Goal: Transaction & Acquisition: Purchase product/service

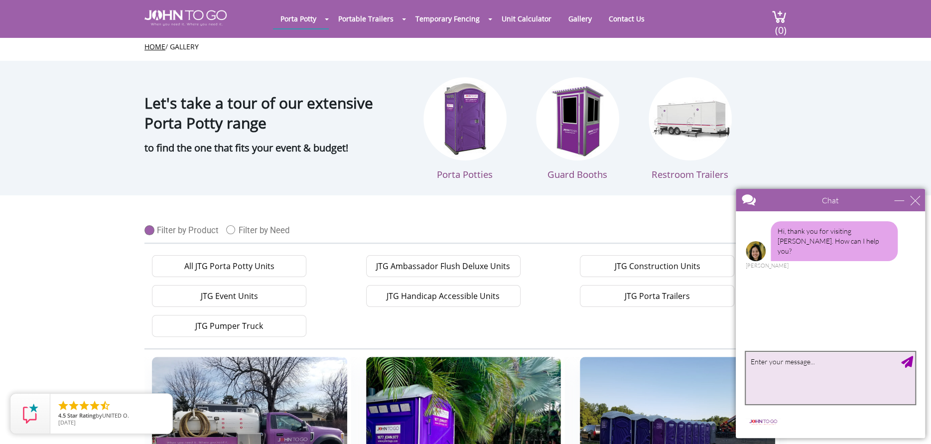
click at [810, 358] on textarea "type your message" at bounding box center [830, 378] width 169 height 52
type textarea "Can you service Okeechoobee FL?"
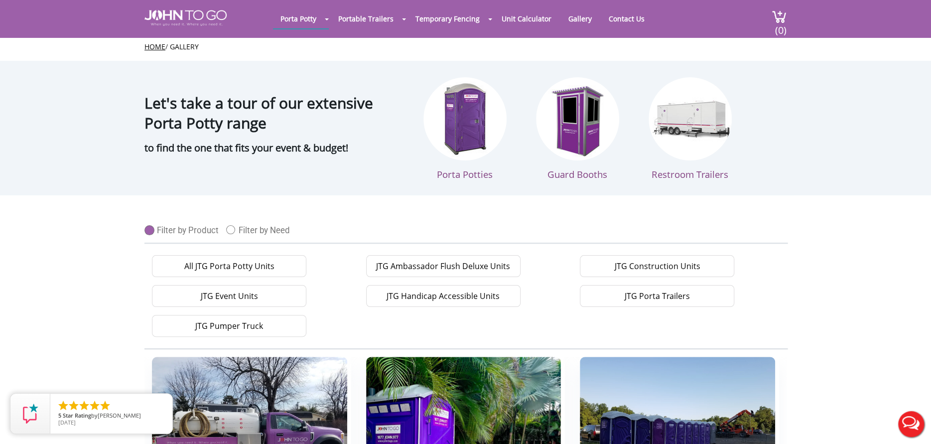
click at [910, 416] on button "Live Chat" at bounding box center [911, 424] width 40 height 40
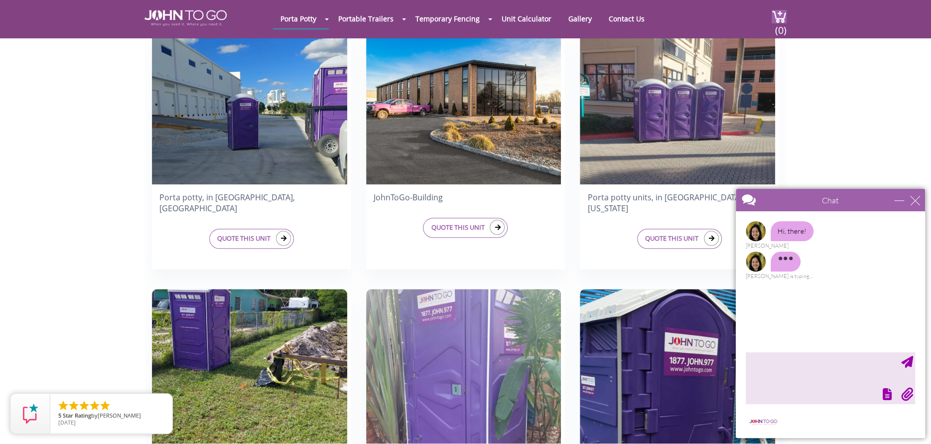
scroll to position [598, 0]
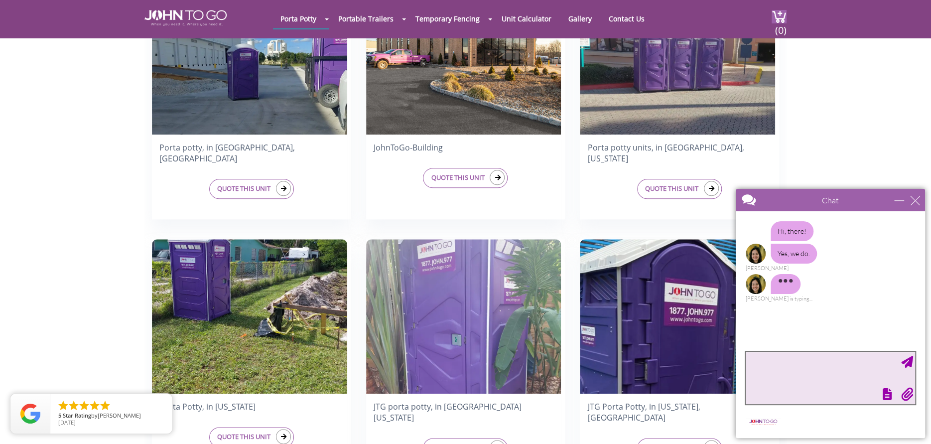
drag, startPoint x: 797, startPoint y: 363, endPoint x: 793, endPoint y: 359, distance: 5.3
click at [795, 359] on textarea "type your message" at bounding box center [830, 378] width 169 height 52
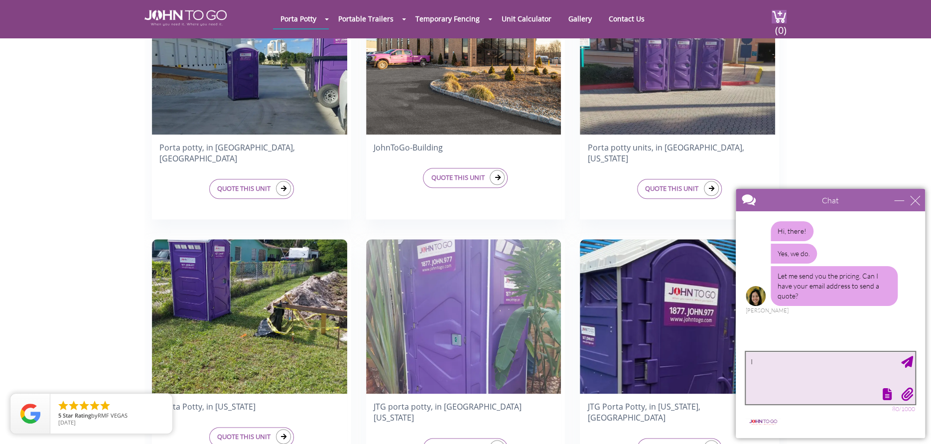
type textarea "I"
type textarea "yes, thank you! autumn@fprestoration.com"
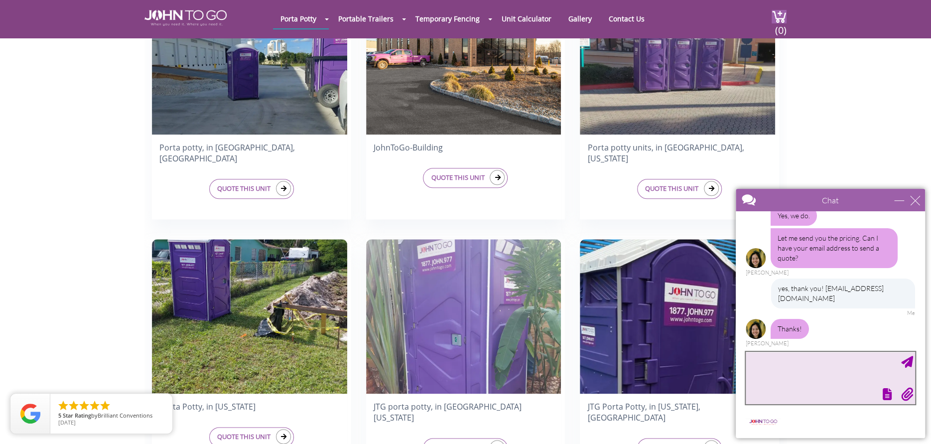
scroll to position [71, 0]
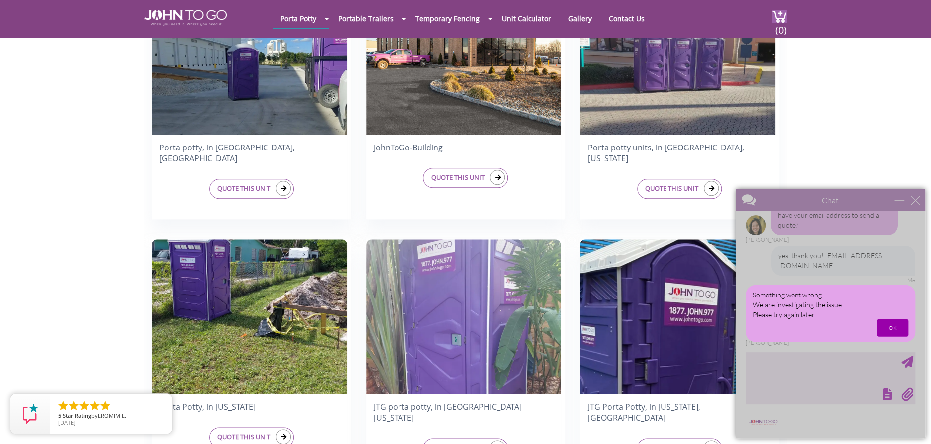
click at [793, 363] on div "Something went wrong. We are investigating the issue. Please try again later. OK" at bounding box center [830, 313] width 189 height 249
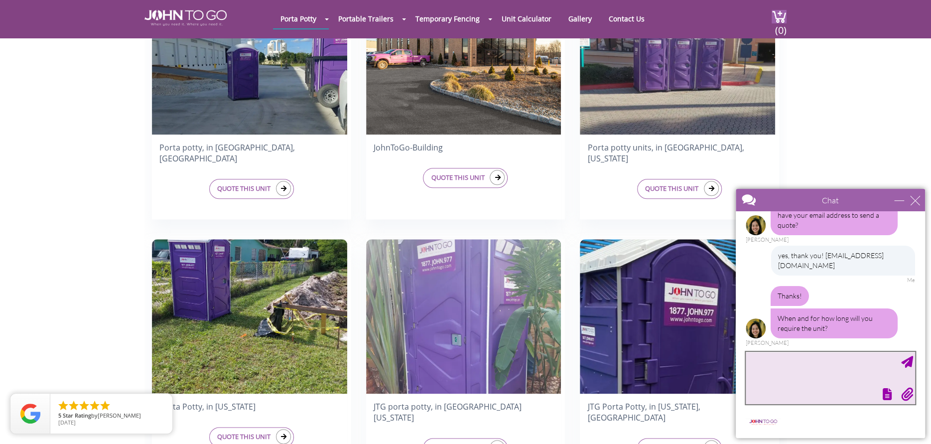
click at [793, 363] on textarea "type your message" at bounding box center [830, 378] width 169 height 52
type textarea "45 days. We are awaiting final re"
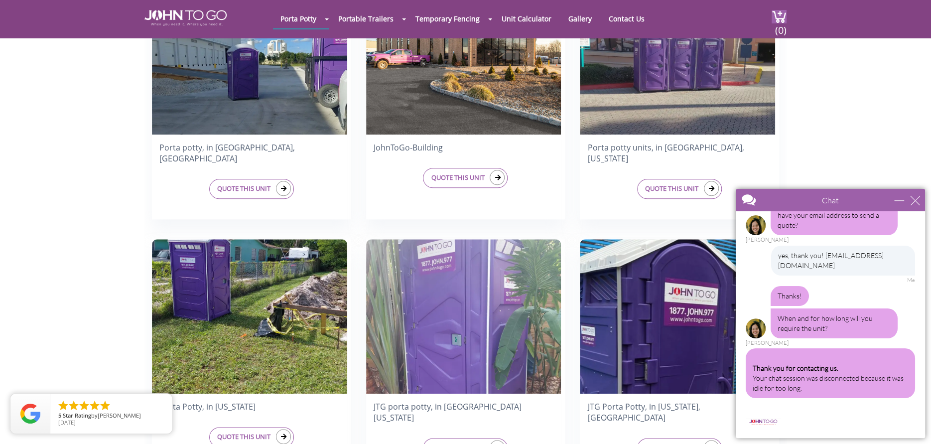
scroll to position [243, 0]
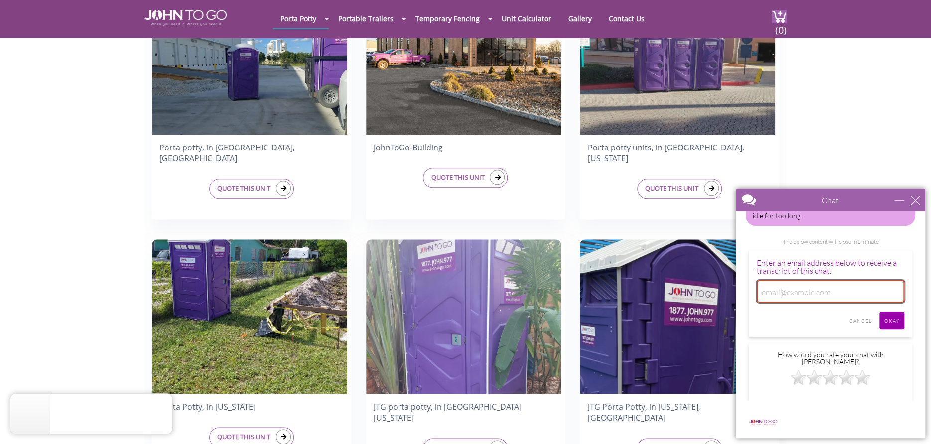
click at [804, 292] on input "email" at bounding box center [829, 291] width 147 height 23
click at [759, 372] on div at bounding box center [829, 379] width 147 height 20
click at [858, 324] on input "Cancel" at bounding box center [860, 320] width 32 height 17
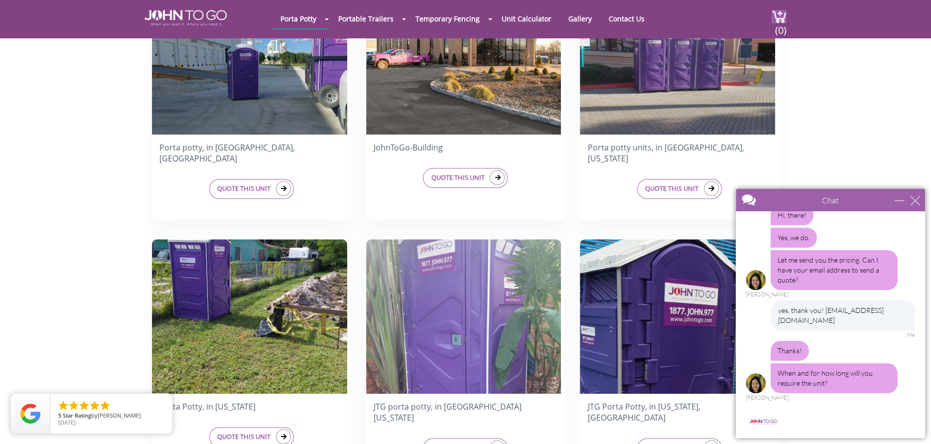
scroll to position [0, 0]
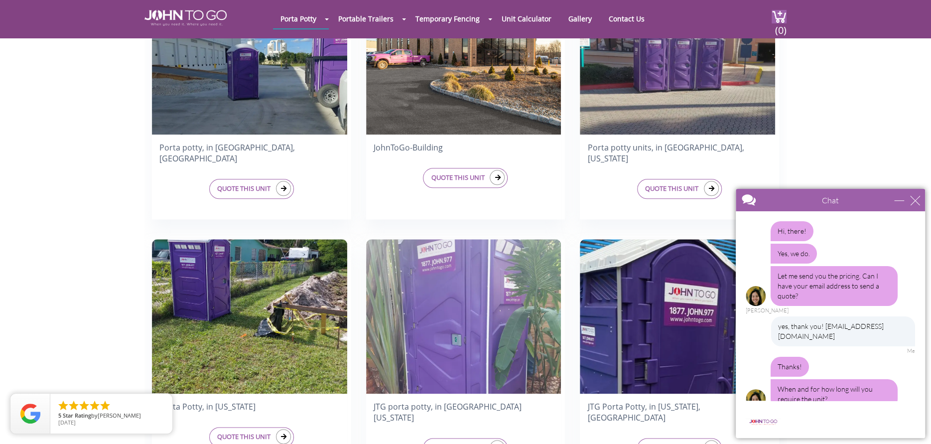
click at [919, 194] on div "Chat" at bounding box center [830, 200] width 189 height 22
click at [913, 199] on div "close" at bounding box center [915, 200] width 10 height 10
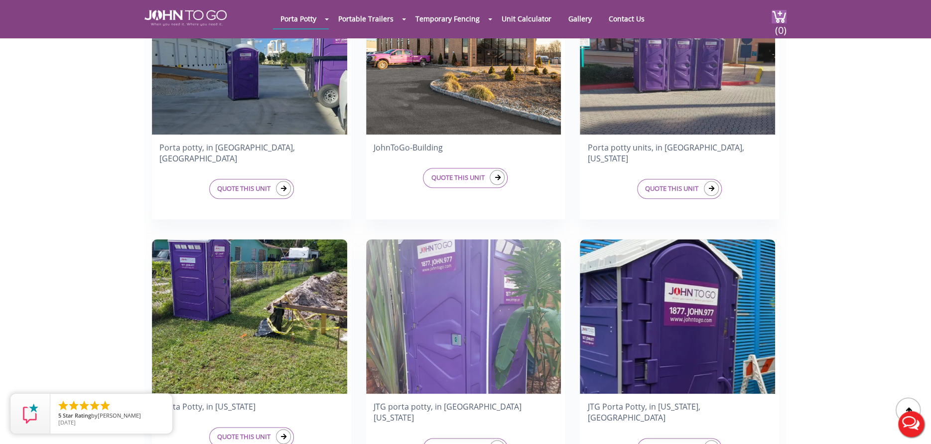
click at [909, 423] on button "Live Chat" at bounding box center [911, 424] width 40 height 40
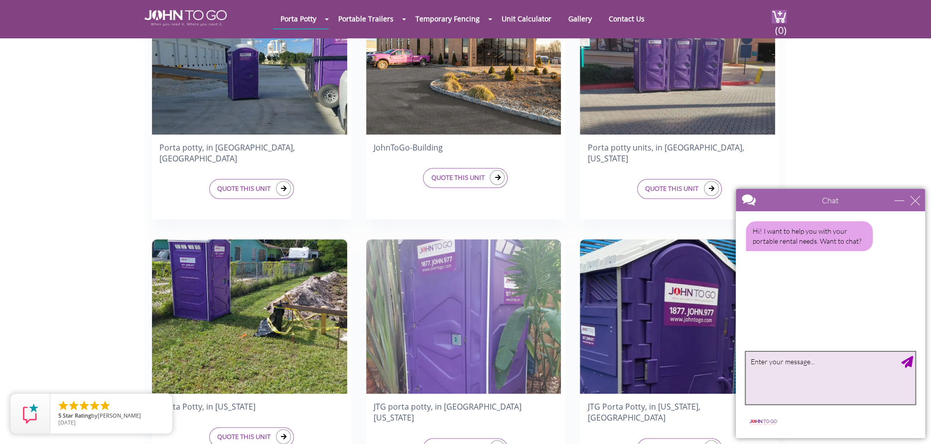
click at [782, 371] on textarea "type your message" at bounding box center [830, 378] width 169 height 52
type textarea "I would like a quote for a [PERSON_NAME] - 45 days, going to an Okeechoobee, [G…"
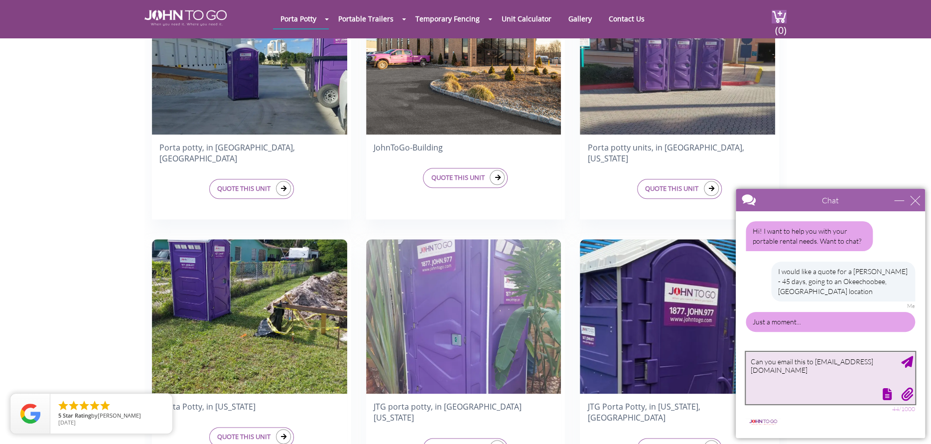
type textarea "Can you email this to [EMAIL_ADDRESS][DOMAIN_NAME]"
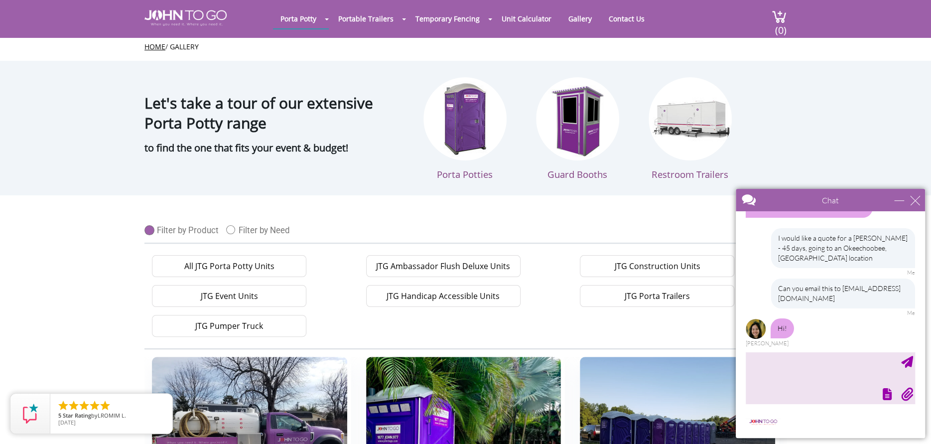
scroll to position [64, 0]
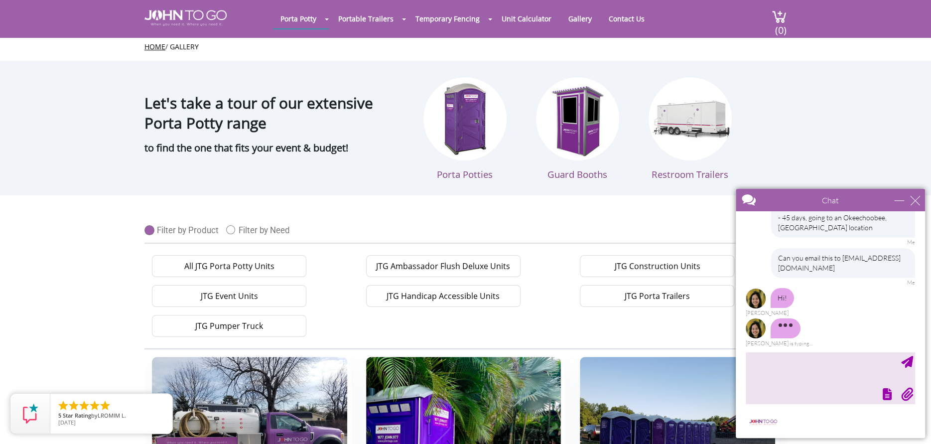
click at [621, 15] on div at bounding box center [465, 222] width 931 height 444
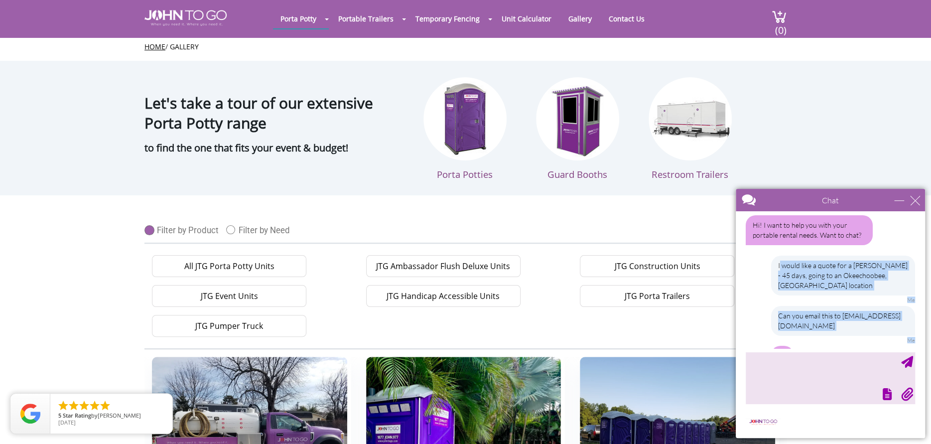
scroll to position [86, 0]
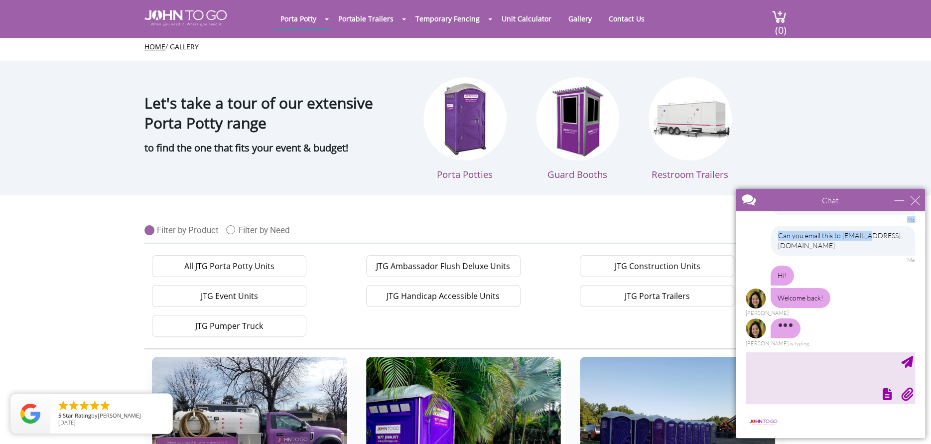
drag, startPoint x: 779, startPoint y: 264, endPoint x: 809, endPoint y: 261, distance: 30.0
click at [809, 261] on div "Hi! I want to help you with your portable rental needs. Want to chat? I would l…" at bounding box center [830, 279] width 189 height 137
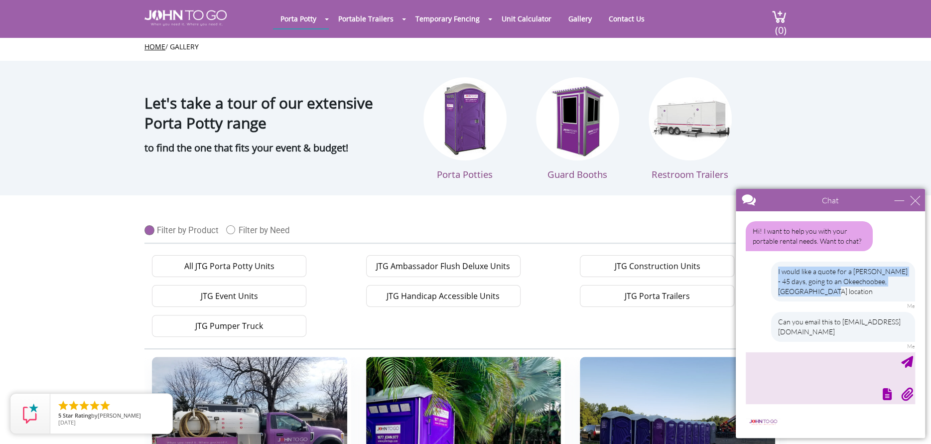
drag, startPoint x: 777, startPoint y: 270, endPoint x: 829, endPoint y: 292, distance: 56.4
click at [829, 292] on div "I would like a quote for a [PERSON_NAME] - 45 days, going to an Okeechoobee, [G…" at bounding box center [843, 281] width 144 height 40
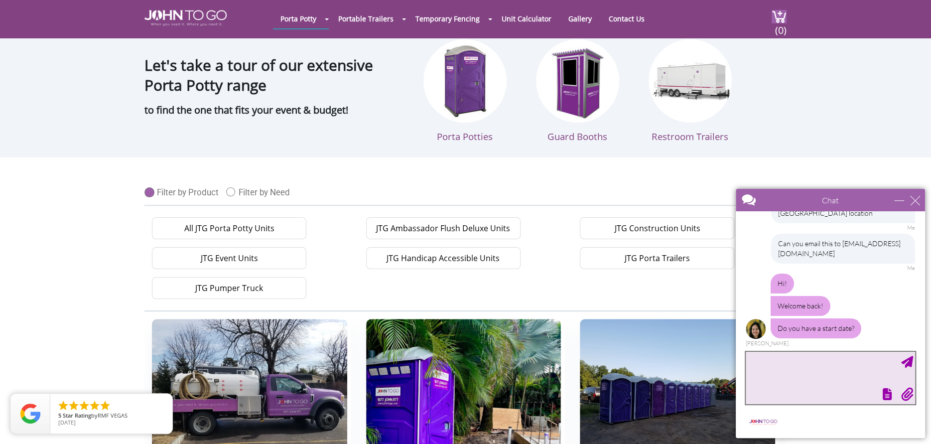
scroll to position [50, 0]
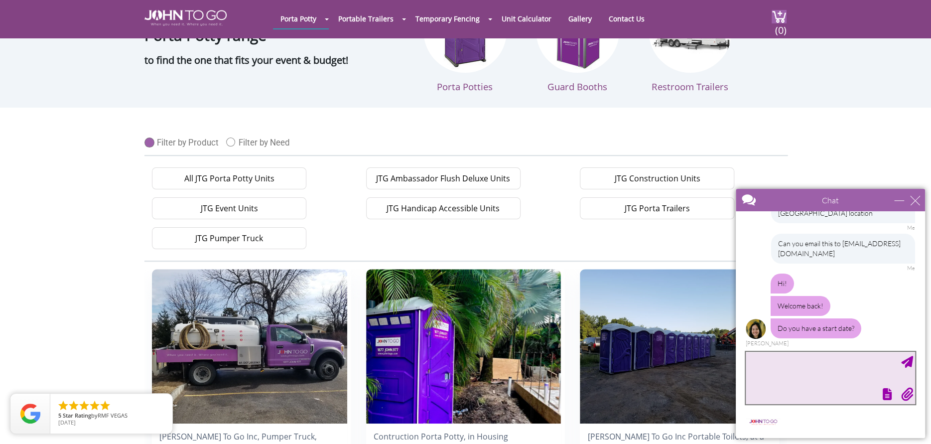
click at [781, 365] on textarea "type your message" at bounding box center [830, 378] width 169 height 52
type textarea "I do not, but it will be this week... awaiting final approval on our estimat"
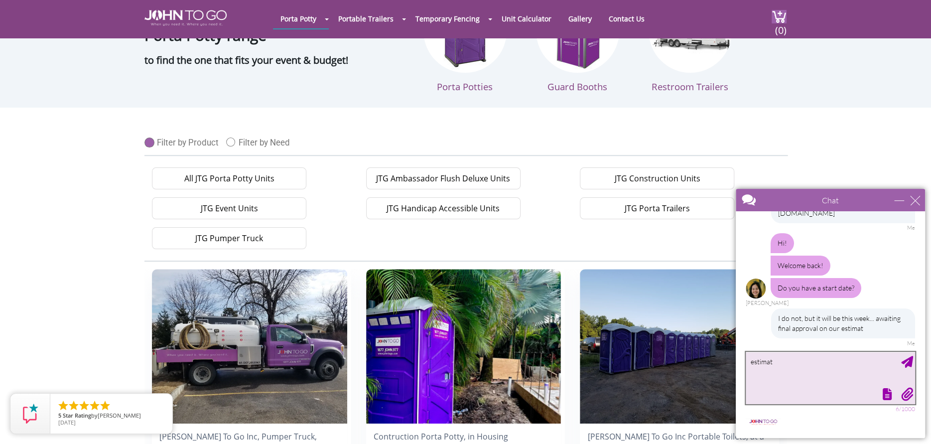
type textarea "estimate"
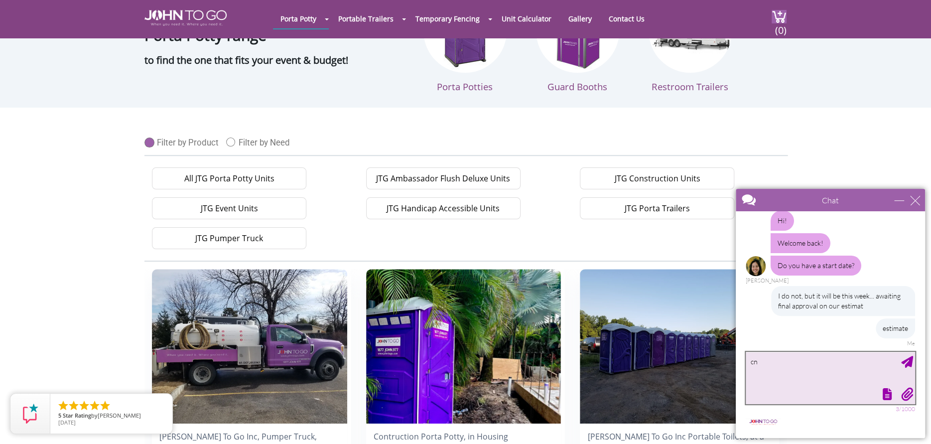
type textarea "c"
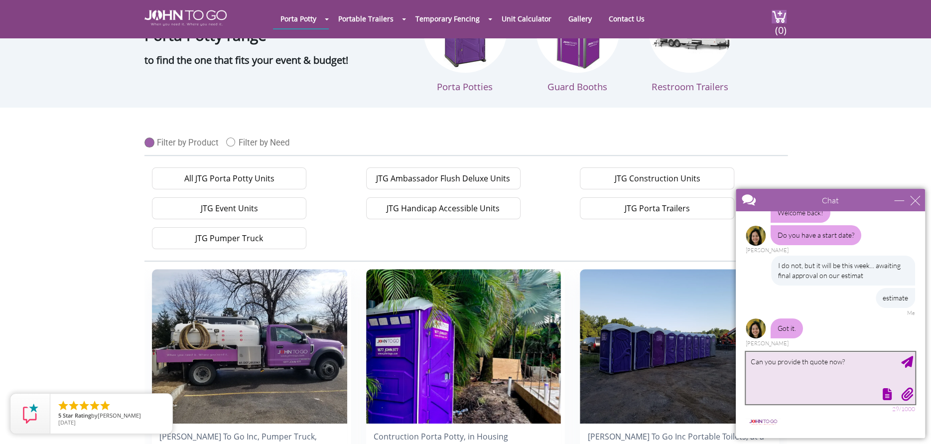
click at [806, 360] on textarea "Can you provide th quote now?" at bounding box center [830, 378] width 169 height 52
click at [851, 361] on textarea "Can you provide the quote now?" at bounding box center [830, 378] width 169 height 52
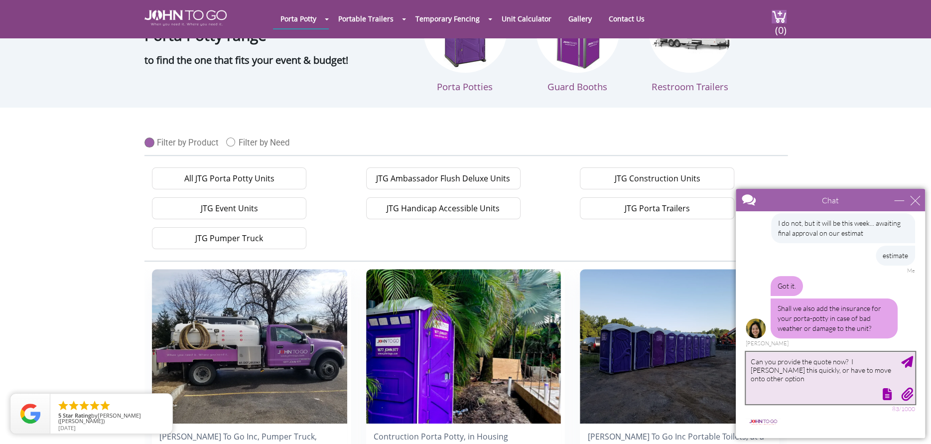
type textarea "Can you provide the quote now? I [PERSON_NAME] this quickly, or have to move on…"
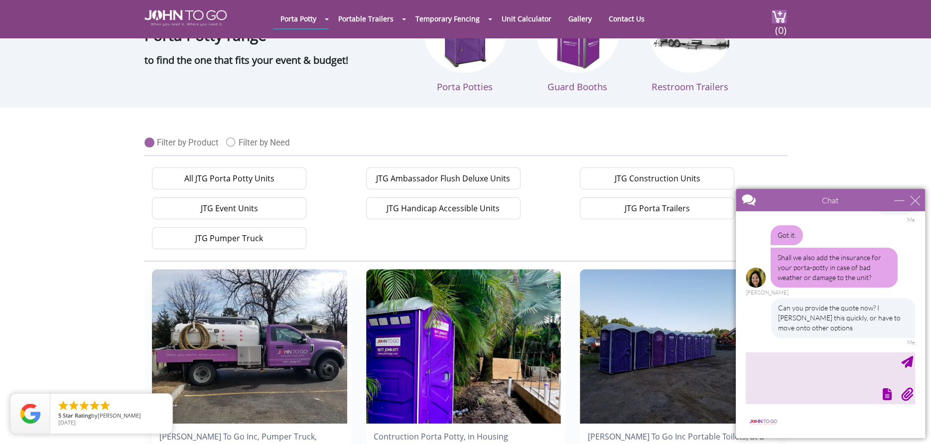
scroll to position [264, 0]
click at [623, 14] on link "Contact Us" at bounding box center [626, 18] width 51 height 19
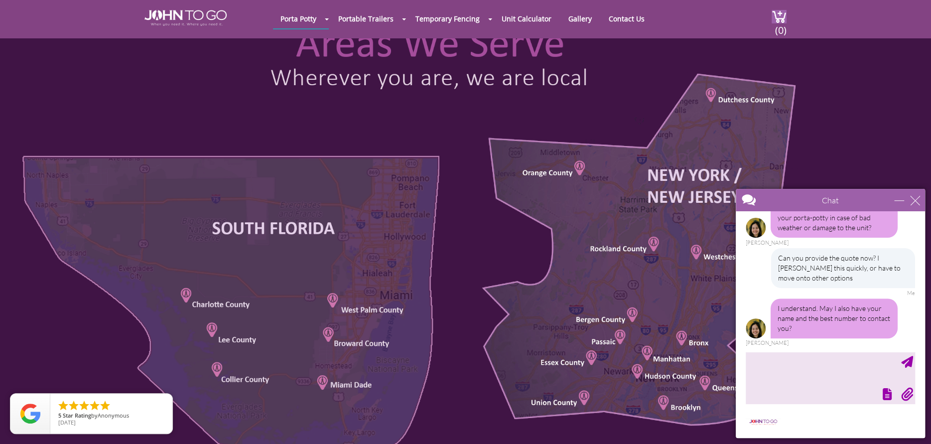
scroll to position [299, 0]
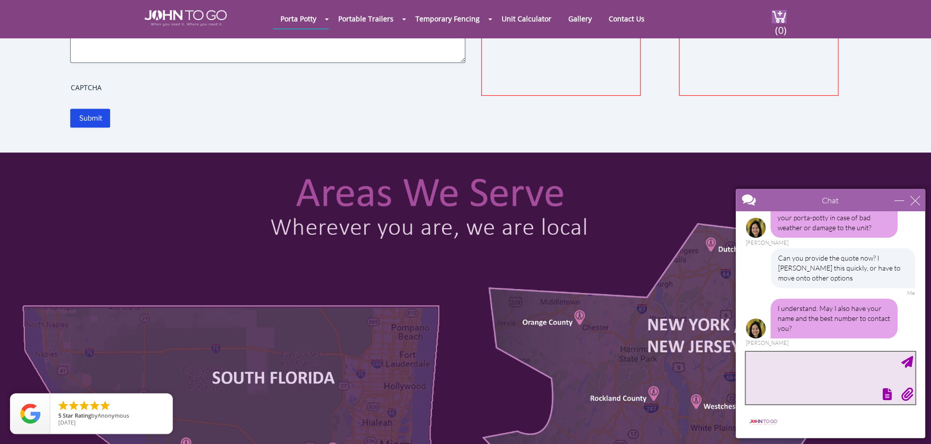
click at [754, 377] on textarea "type your message" at bounding box center [830, 378] width 169 height 52
type textarea "I'm just going to call... the chat process is too long. Ty!"
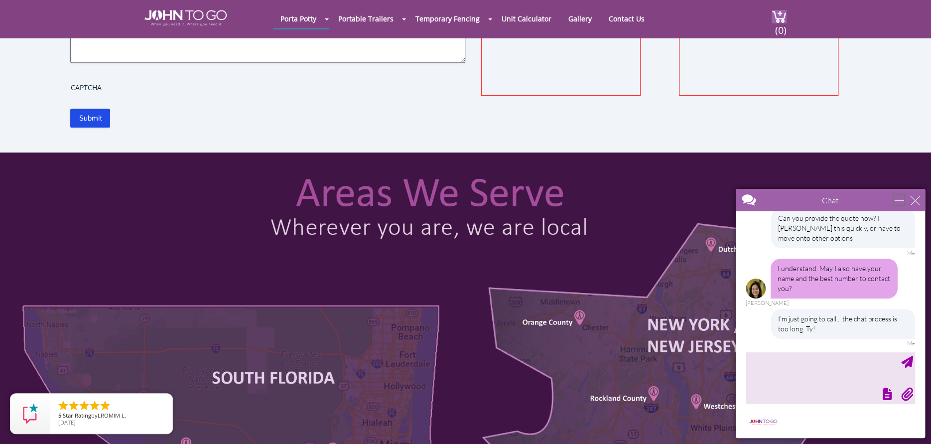
drag, startPoint x: 894, startPoint y: 198, endPoint x: 1487, endPoint y: 462, distance: 648.1
click at [894, 198] on div "minimize" at bounding box center [899, 200] width 10 height 10
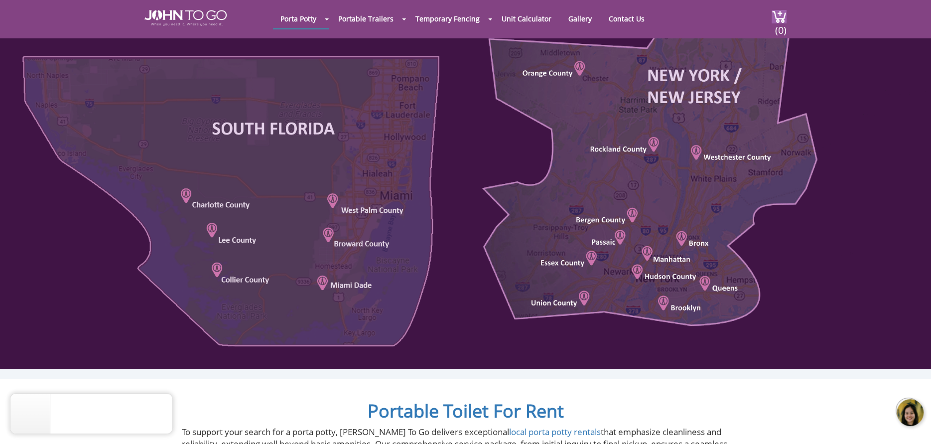
scroll to position [498, 0]
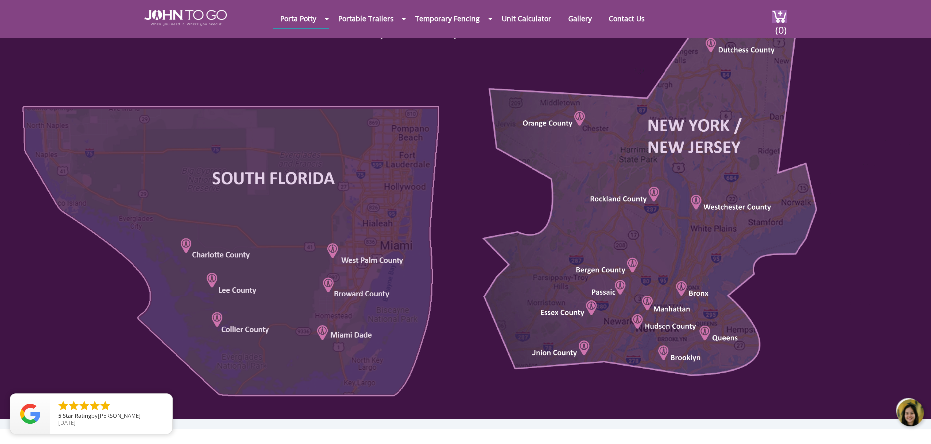
click at [184, 242] on div at bounding box center [465, 185] width 931 height 465
click at [204, 251] on div at bounding box center [465, 185] width 931 height 465
click at [206, 254] on div at bounding box center [465, 185] width 931 height 465
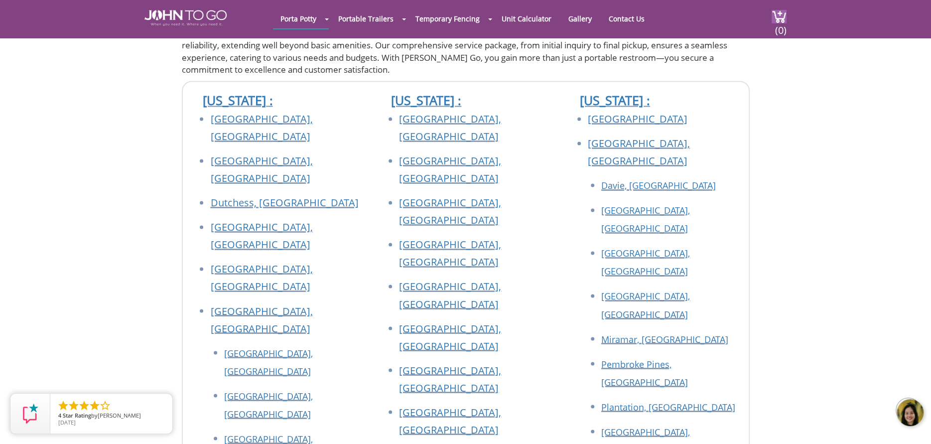
scroll to position [1096, 0]
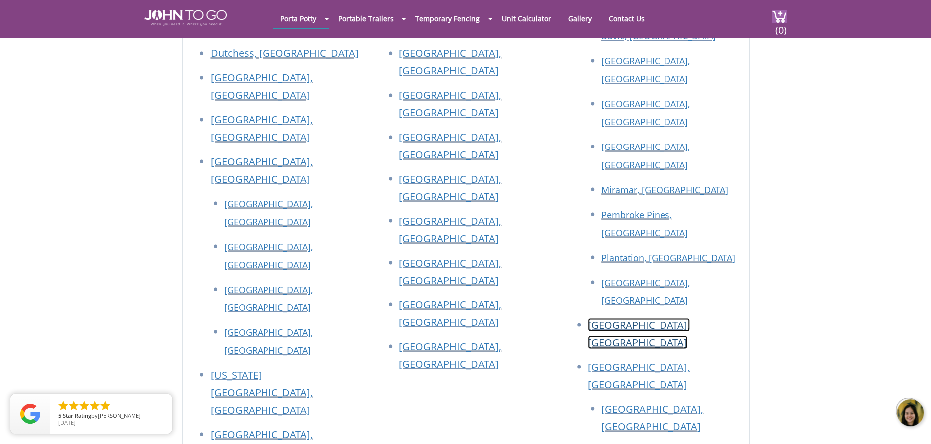
click at [622, 318] on link "Charlotte County, FL" at bounding box center [639, 333] width 102 height 31
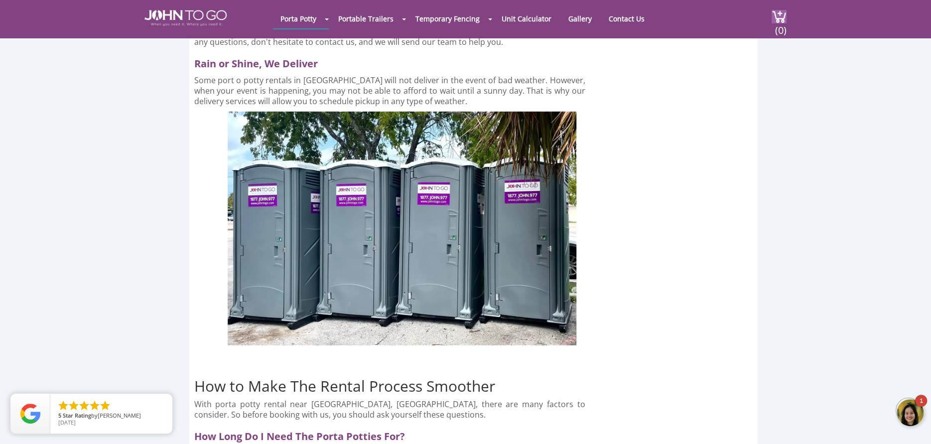
scroll to position [2291, 0]
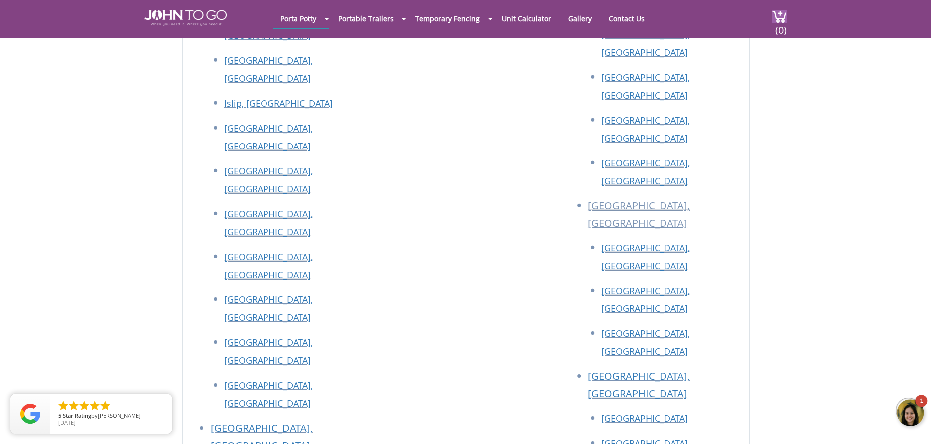
scroll to position [1915, 0]
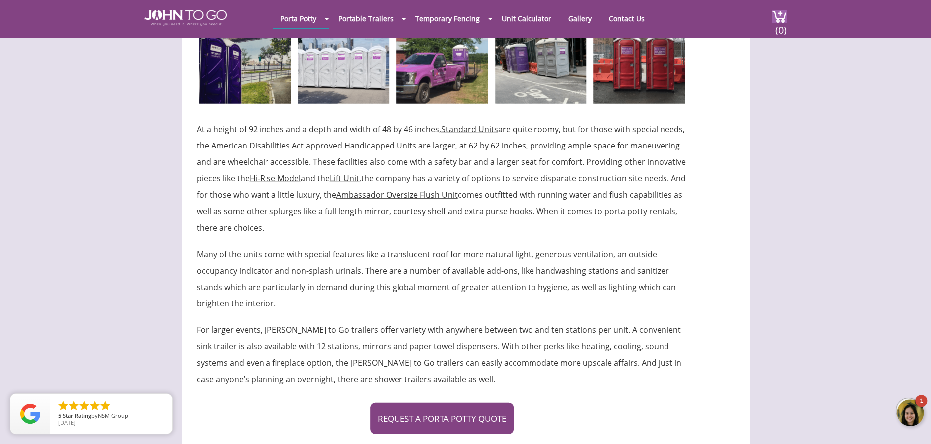
scroll to position [1693, 0]
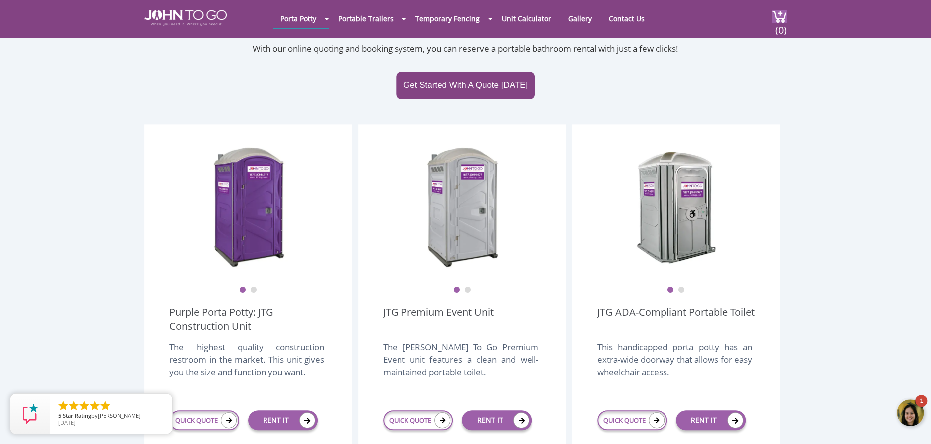
scroll to position [349, 0]
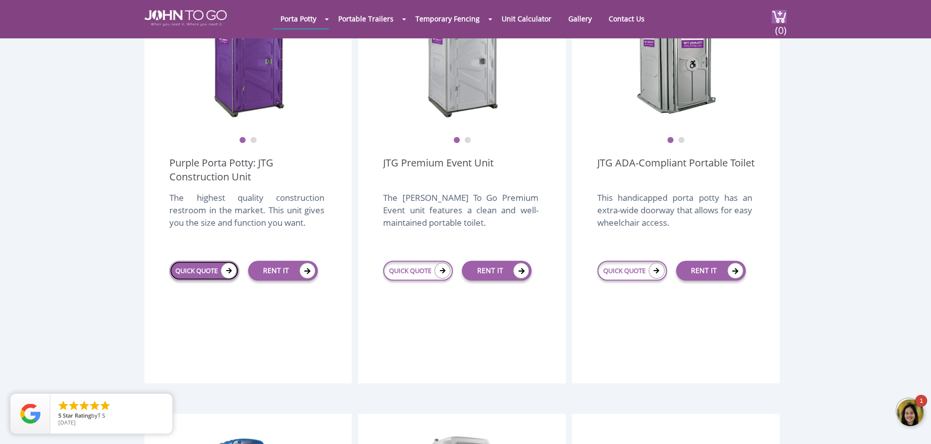
click at [202, 260] on link "QUICK QUOTE" at bounding box center [204, 270] width 70 height 20
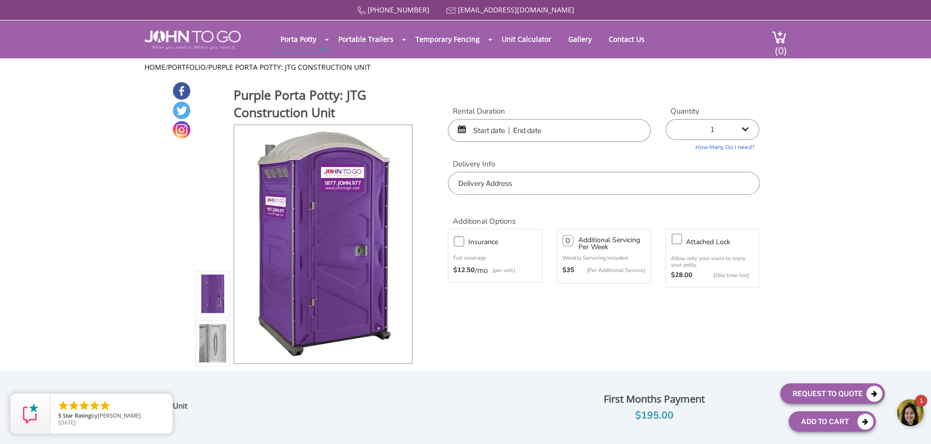
click at [495, 131] on input "text" at bounding box center [549, 130] width 203 height 23
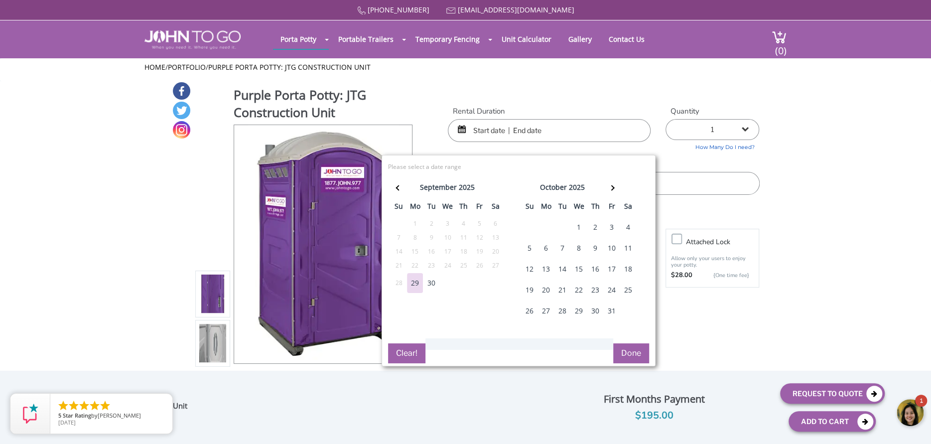
click at [611, 225] on div "3" at bounding box center [612, 227] width 16 height 20
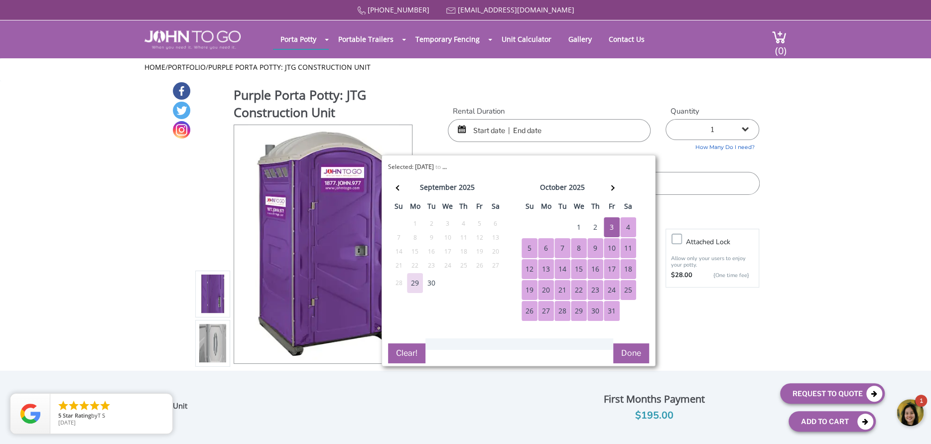
click at [615, 312] on div "31" at bounding box center [612, 311] width 16 height 20
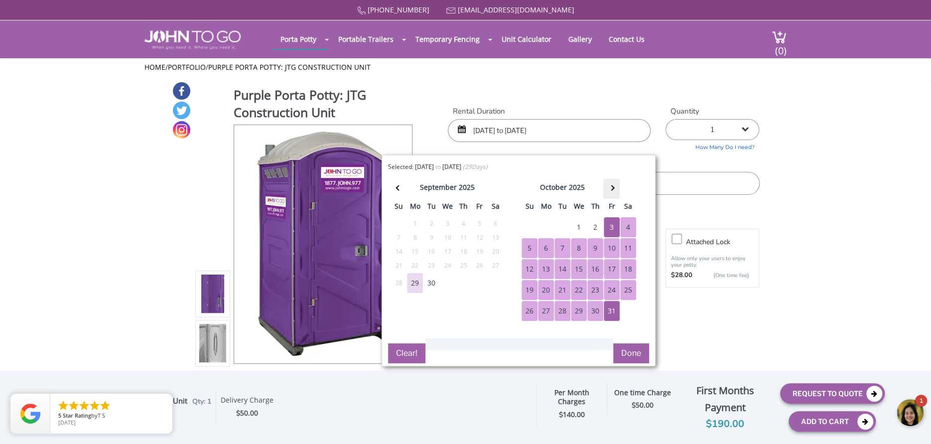
click at [611, 186] on span at bounding box center [611, 187] width 5 height 5
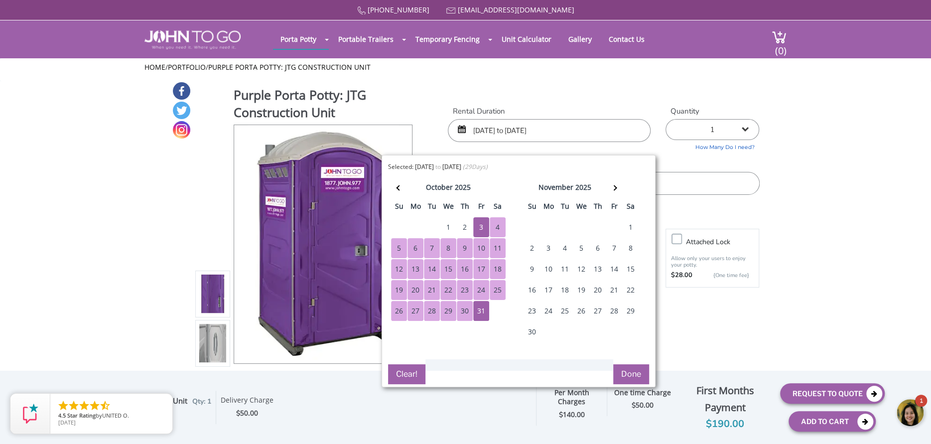
click at [630, 266] on div "15" at bounding box center [631, 269] width 16 height 20
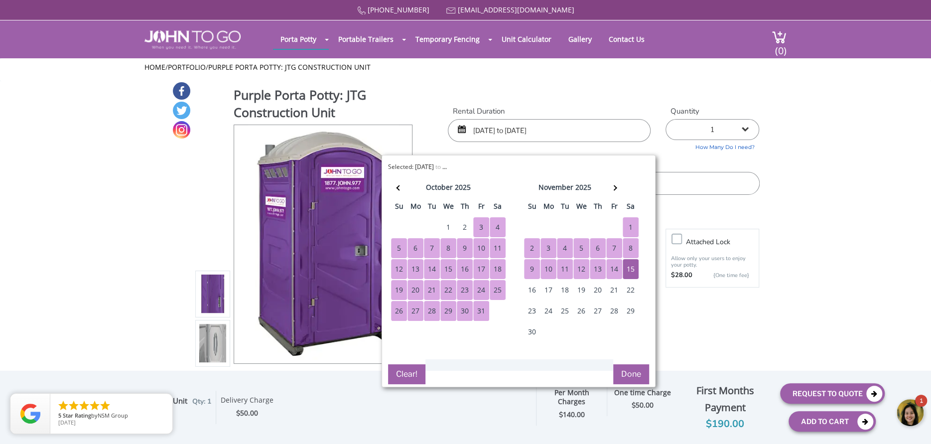
click at [481, 223] on div "3" at bounding box center [481, 227] width 16 height 20
type input "10/03/2025 to 11/15/2025"
click at [632, 369] on button "Done" at bounding box center [631, 374] width 36 height 20
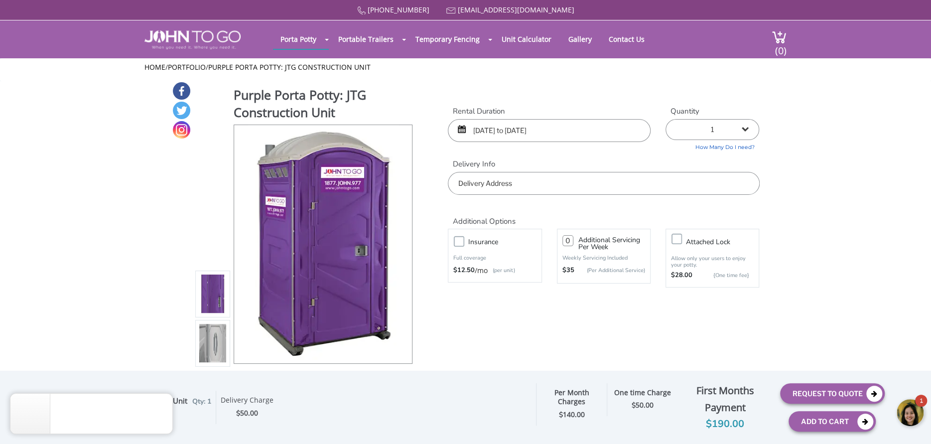
click at [521, 183] on input "text" at bounding box center [603, 183] width 311 height 23
click at [502, 186] on input "text" at bounding box center [603, 183] width 311 height 23
paste input "952 NE42nd Ter Okeechobee , FL , 34972"
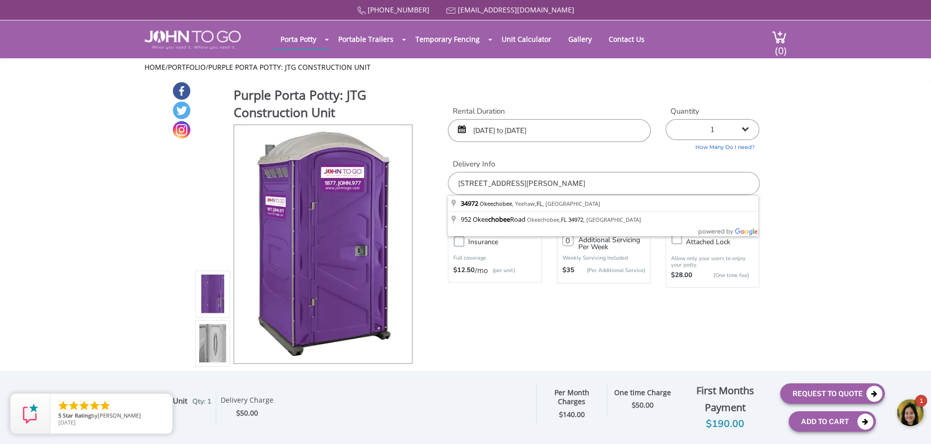
type input "952 Okeechobee Road, Okeechobee, FL 34972, USA"
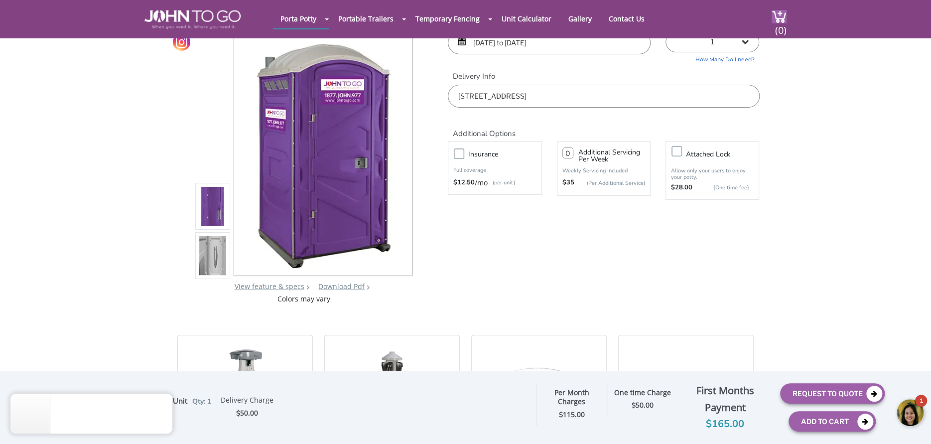
scroll to position [100, 0]
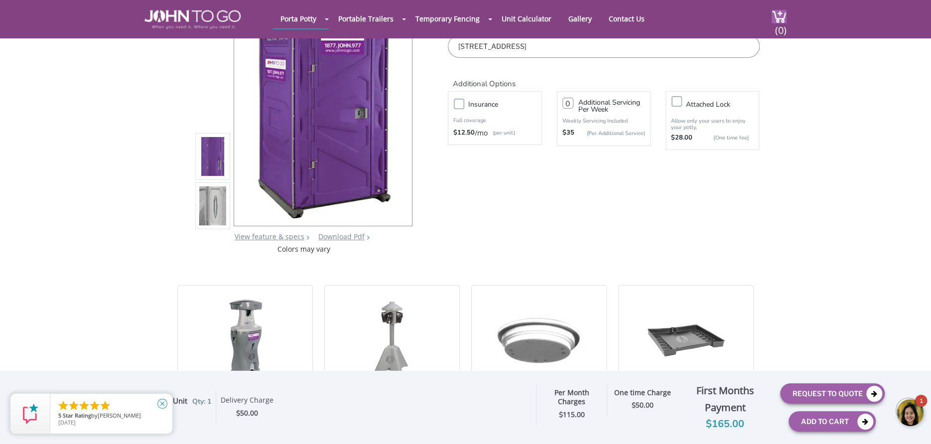
click at [160, 403] on icon "close" at bounding box center [162, 403] width 10 height 10
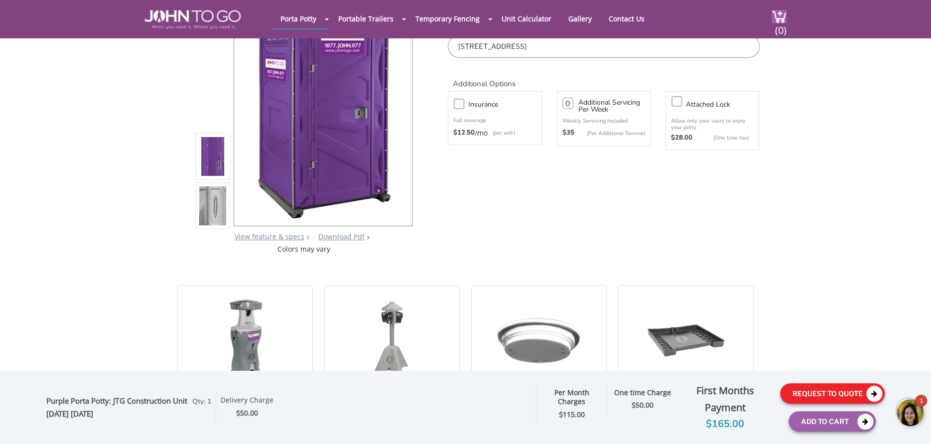
drag, startPoint x: 836, startPoint y: 389, endPoint x: 846, endPoint y: 389, distance: 9.5
click at [837, 389] on button "Request To Quote" at bounding box center [832, 393] width 105 height 20
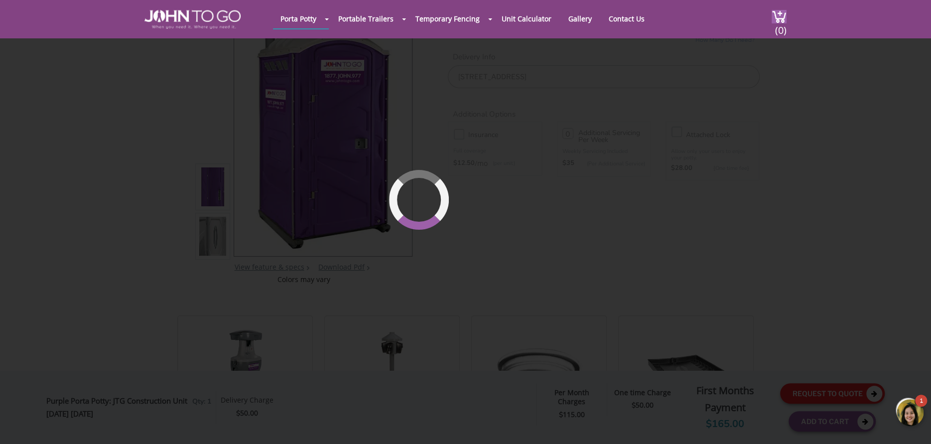
scroll to position [68, 0]
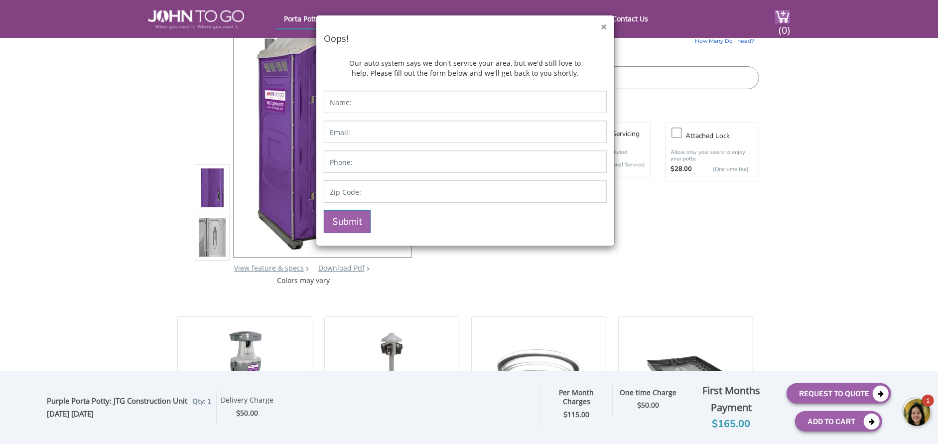
click at [601, 25] on button "×" at bounding box center [604, 27] width 6 height 10
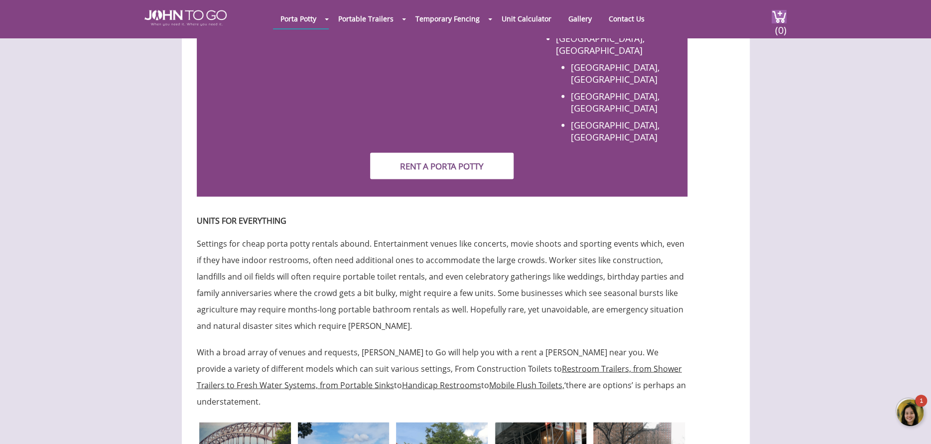
scroll to position [1693, 0]
